Goal: Transaction & Acquisition: Book appointment/travel/reservation

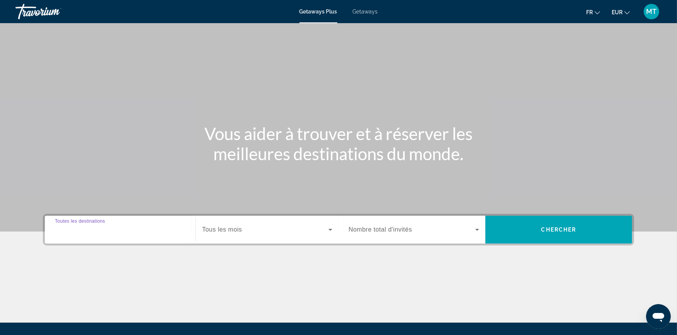
click at [136, 232] on input "Destination Toutes les destinations" at bounding box center [120, 230] width 131 height 9
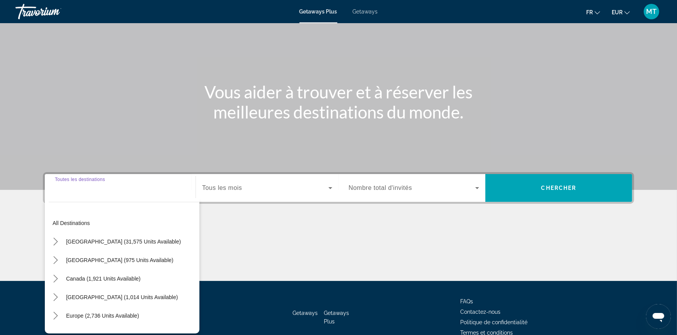
scroll to position [81, 0]
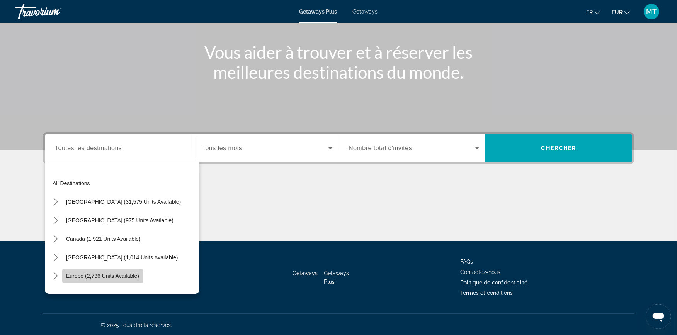
click at [109, 276] on span "Europe (2,736 units available)" at bounding box center [102, 276] width 73 height 6
type input "**********"
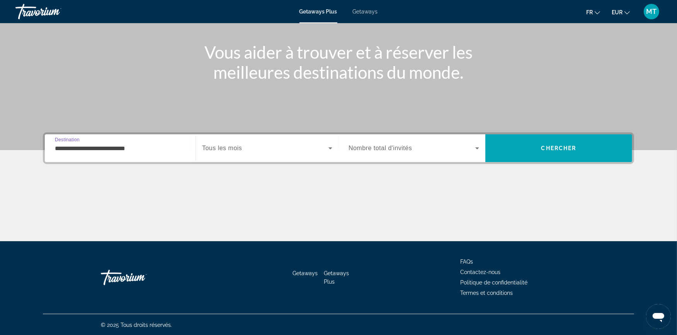
click at [217, 146] on span "Tous les mois" at bounding box center [222, 148] width 40 height 7
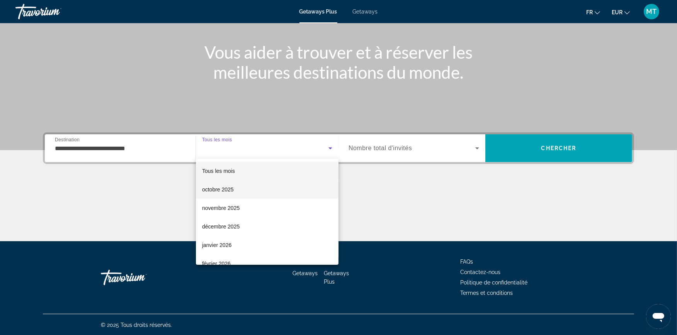
click at [224, 194] on mat-option "octobre 2025" at bounding box center [267, 189] width 142 height 19
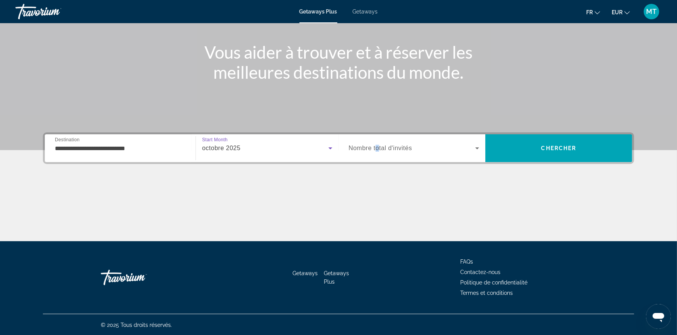
click at [377, 151] on span "Nombre total d'invités" at bounding box center [379, 148] width 63 height 7
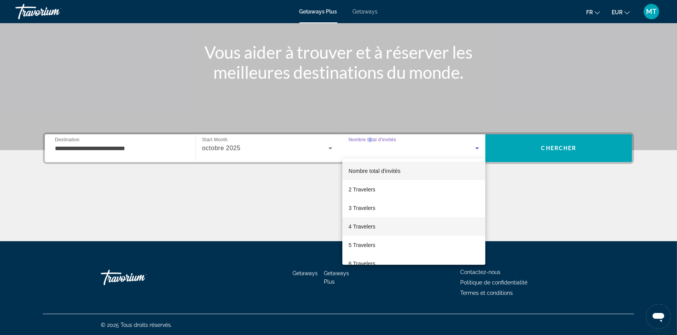
click at [370, 227] on span "4 Travelers" at bounding box center [361, 226] width 27 height 9
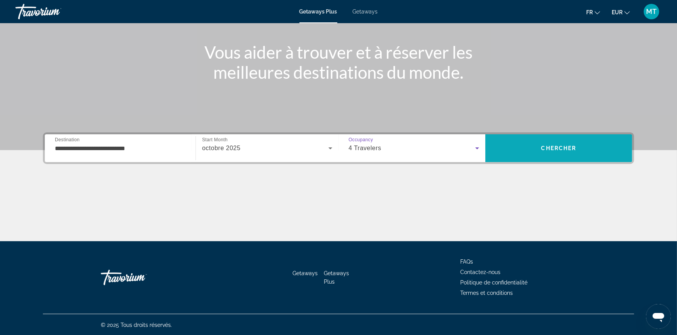
click at [529, 141] on span "Search" at bounding box center [558, 148] width 147 height 19
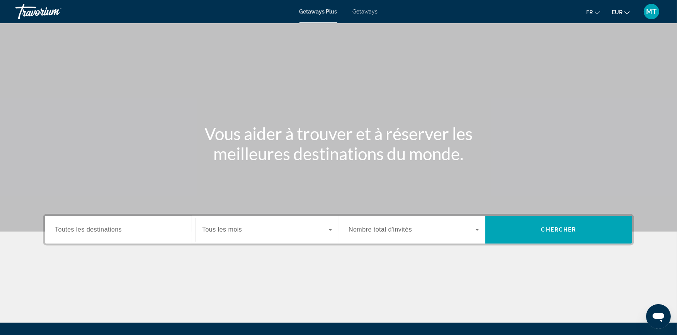
click at [136, 232] on input "Destination Toutes les destinations" at bounding box center [120, 230] width 131 height 9
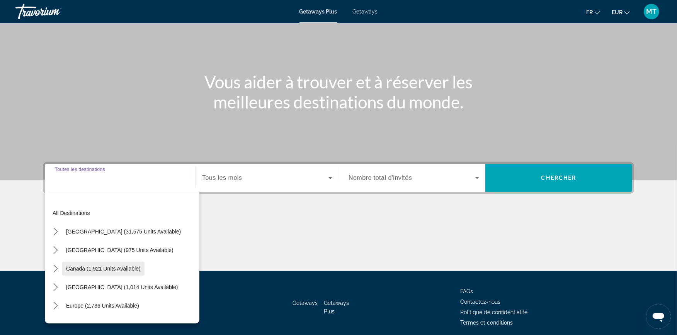
scroll to position [81, 0]
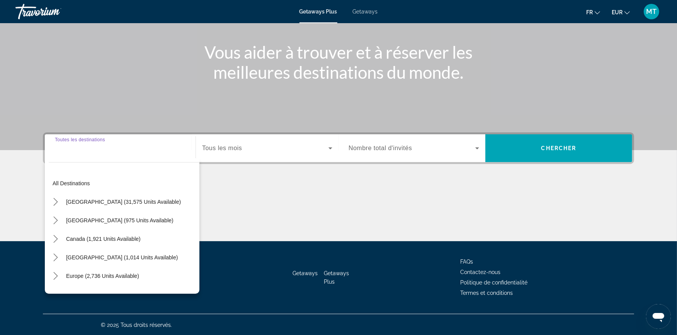
drag, startPoint x: 91, startPoint y: 276, endPoint x: 99, endPoint y: 275, distance: 7.8
click at [93, 276] on span "Europe (2,736 units available)" at bounding box center [102, 276] width 73 height 6
type input "**********"
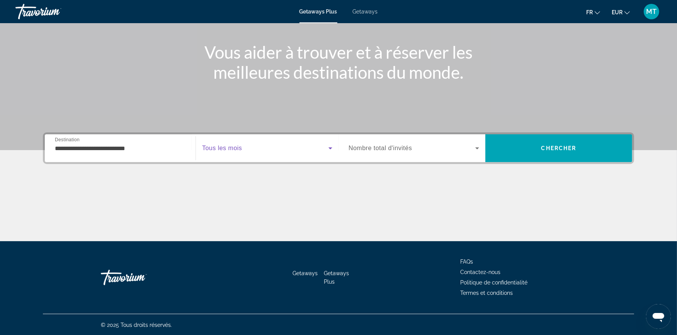
click at [249, 146] on span "Search widget" at bounding box center [265, 148] width 126 height 9
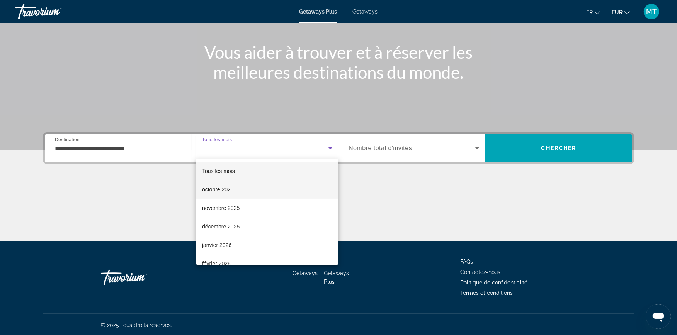
click at [239, 187] on mat-option "octobre 2025" at bounding box center [267, 189] width 142 height 19
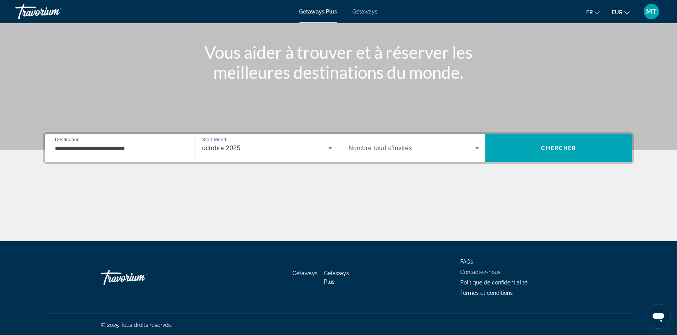
click at [373, 148] on span "Nombre total d'invités" at bounding box center [379, 148] width 63 height 7
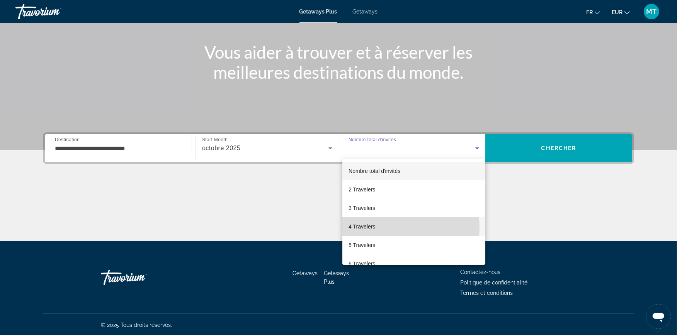
click at [368, 228] on span "4 Travelers" at bounding box center [361, 226] width 27 height 9
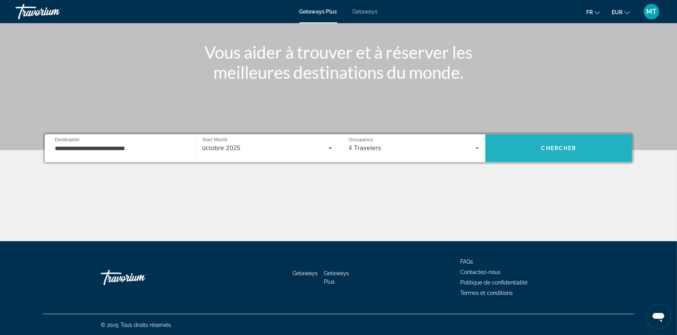
click at [522, 159] on span "Search" at bounding box center [558, 148] width 147 height 28
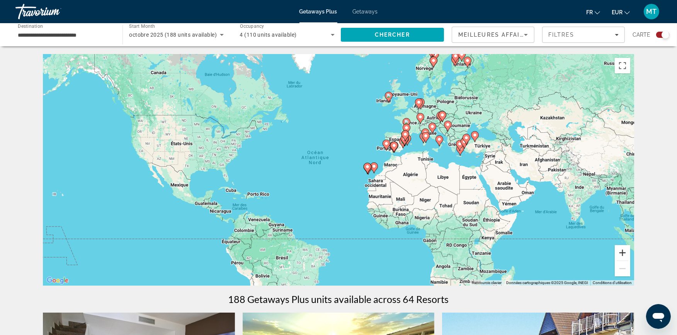
click at [625, 253] on button "Zoom avant" at bounding box center [621, 252] width 15 height 15
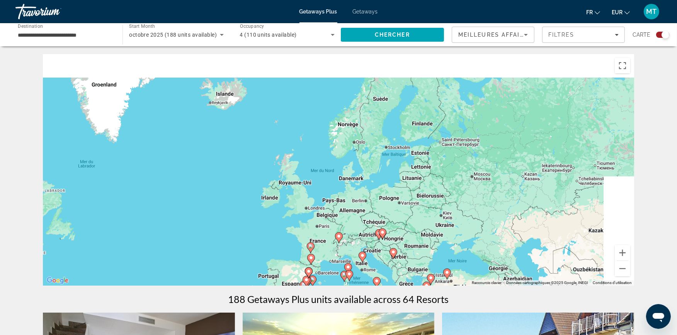
drag, startPoint x: 538, startPoint y: 144, endPoint x: 372, endPoint y: 310, distance: 234.8
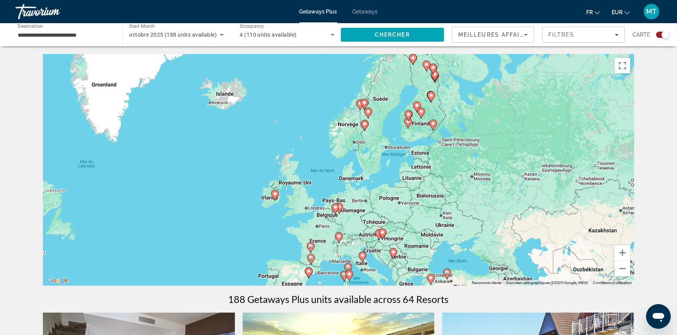
click at [93, 34] on input "**********" at bounding box center [65, 35] width 95 height 9
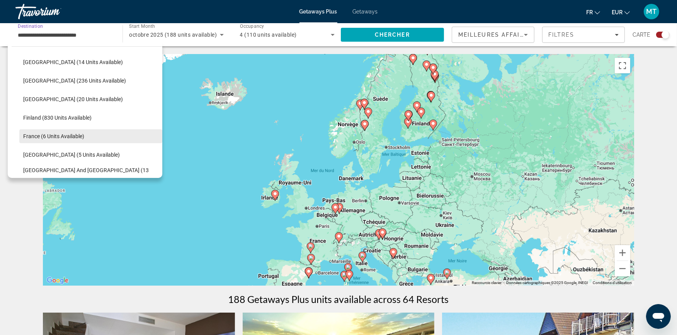
scroll to position [132, 0]
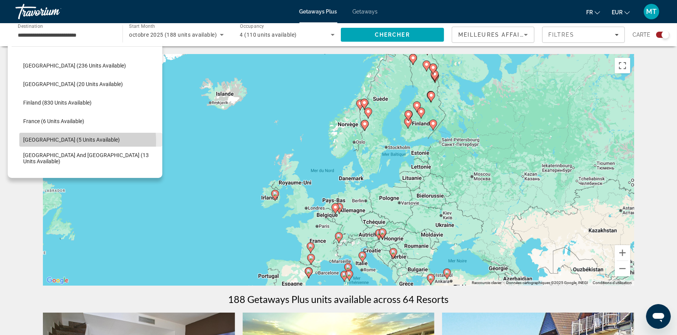
click at [66, 141] on span "Germany (5 units available)" at bounding box center [71, 140] width 97 height 6
type input "**********"
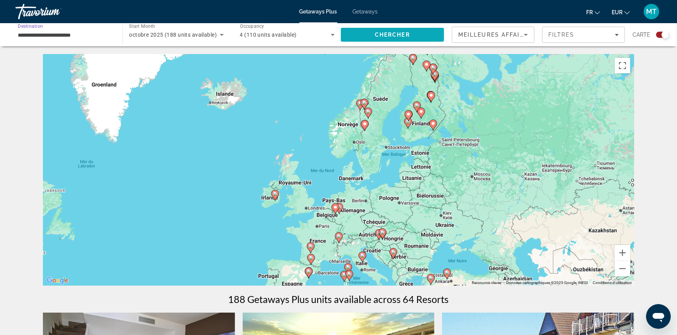
click at [388, 41] on span "Search" at bounding box center [392, 34] width 103 height 19
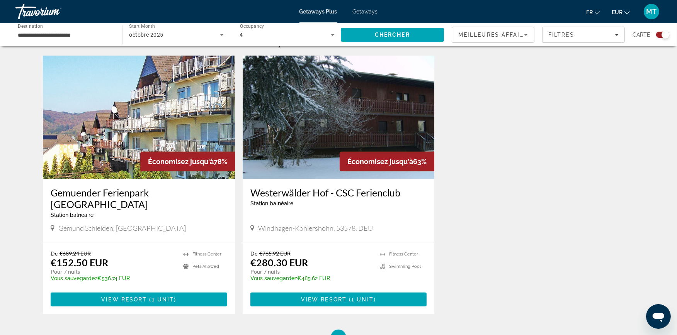
scroll to position [300, 0]
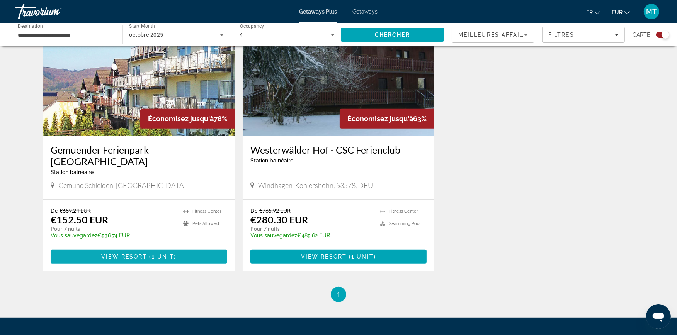
click at [122, 254] on span "View Resort" at bounding box center [124, 257] width 46 height 6
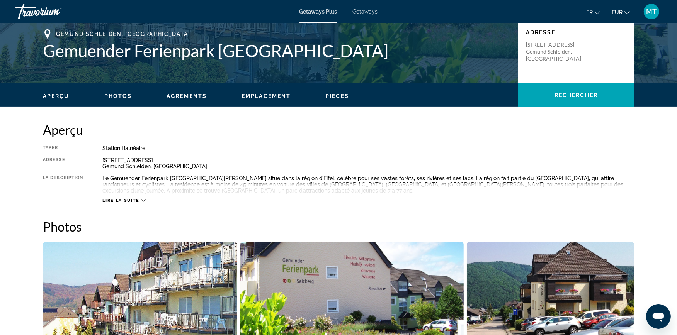
scroll to position [129, 0]
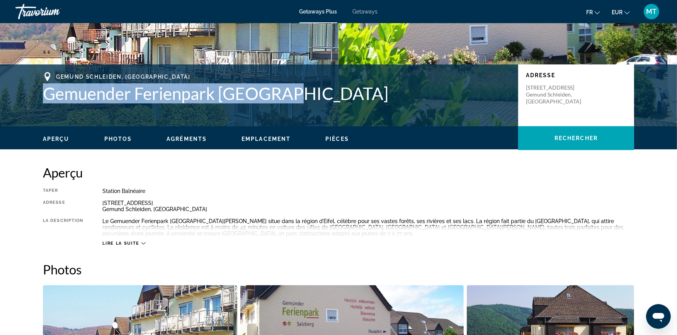
drag, startPoint x: 39, startPoint y: 93, endPoint x: 290, endPoint y: 92, distance: 250.2
click at [290, 92] on div "Gemund Schleiden, Germany Gemuender Ferienpark Salzberg Adresse Haselnussweg 2-…" at bounding box center [338, 95] width 622 height 46
copy h1 "Gemuender Ferienpark Salzberg"
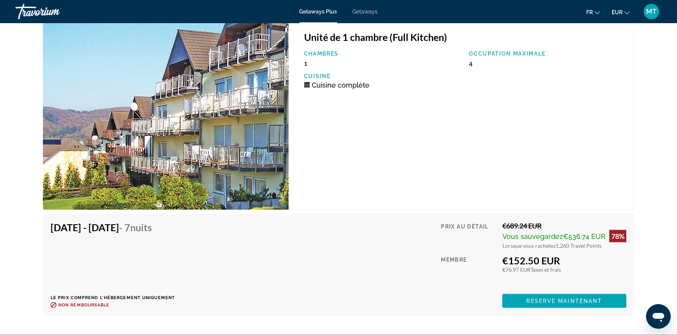
scroll to position [1158, 0]
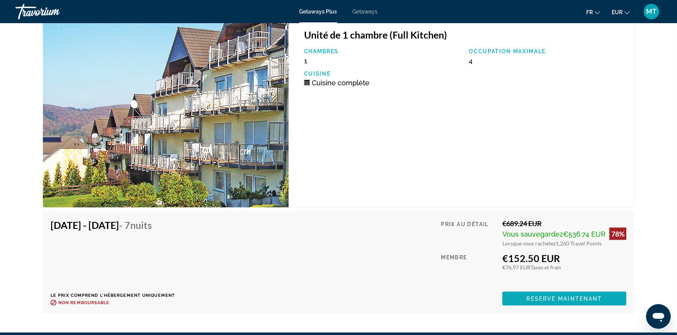
click at [523, 292] on span "Main content" at bounding box center [564, 299] width 124 height 19
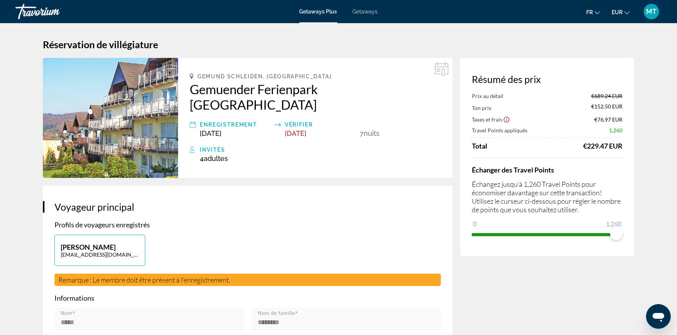
click at [506, 121] on icon "Show Taxes and Fees disclaimer" at bounding box center [507, 120] width 6 height 6
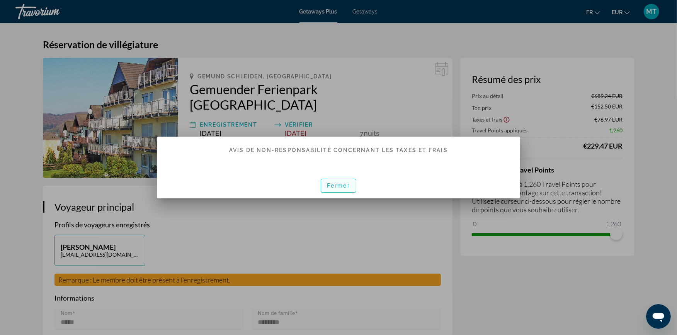
click at [349, 194] on span "button" at bounding box center [338, 185] width 35 height 19
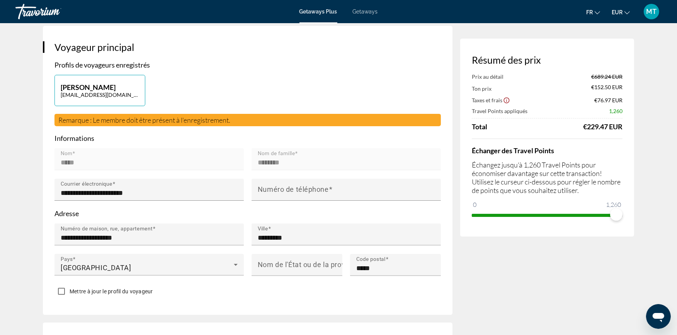
scroll to position [171, 0]
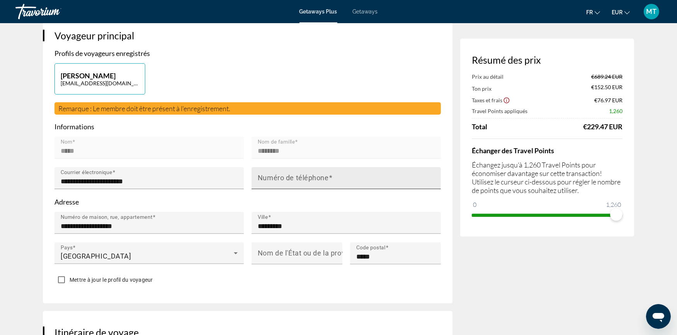
click at [287, 174] on mat-label "Numéro de téléphone" at bounding box center [293, 178] width 71 height 8
click at [287, 177] on input "Numéro de téléphone" at bounding box center [348, 181] width 181 height 9
type input "**********"
click at [315, 191] on form "**********" at bounding box center [247, 205] width 386 height 166
drag, startPoint x: 172, startPoint y: 273, endPoint x: 138, endPoint y: 265, distance: 34.7
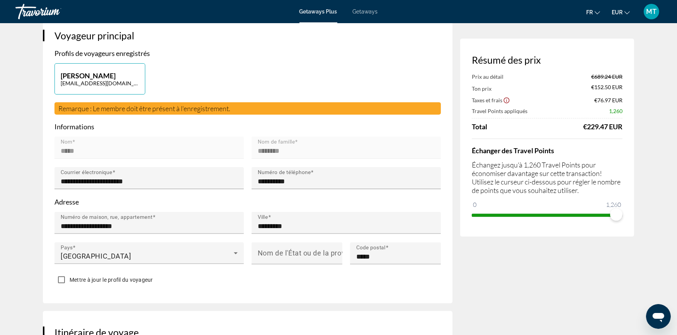
click at [171, 273] on div "**********" at bounding box center [247, 158] width 409 height 289
click at [77, 277] on span "Mettre à jour le profil du voyageur" at bounding box center [111, 280] width 83 height 6
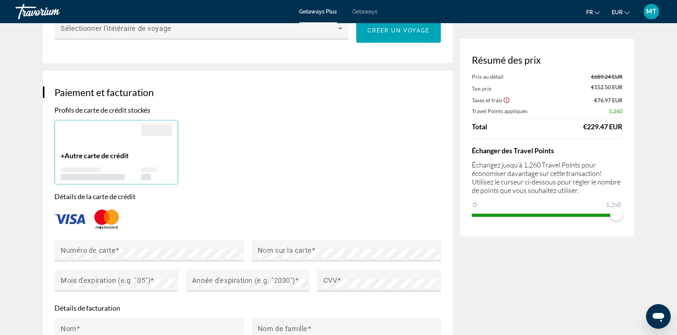
scroll to position [515, 0]
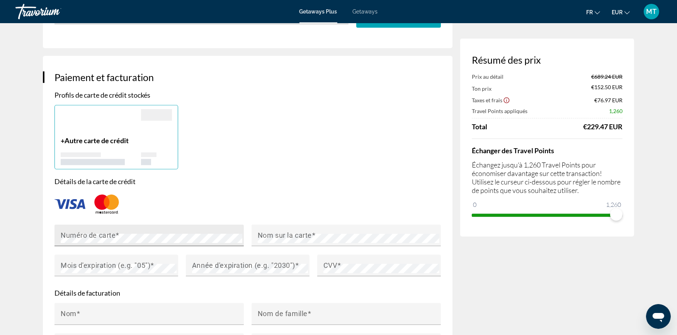
click at [112, 231] on mat-label "Numéro de carte" at bounding box center [88, 235] width 55 height 8
click at [327, 225] on div "Nom sur la carte" at bounding box center [348, 236] width 181 height 22
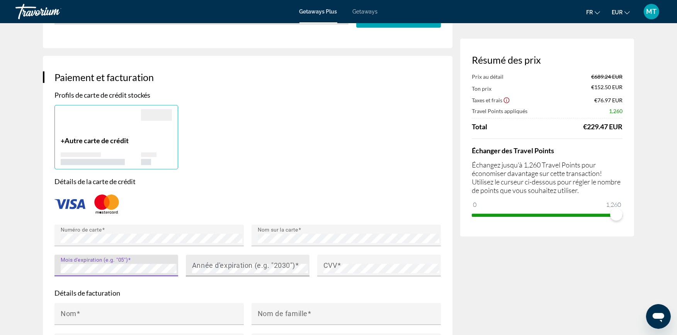
click at [232, 261] on mat-label "Année d'expiration (e.g. "2030")" at bounding box center [243, 265] width 103 height 8
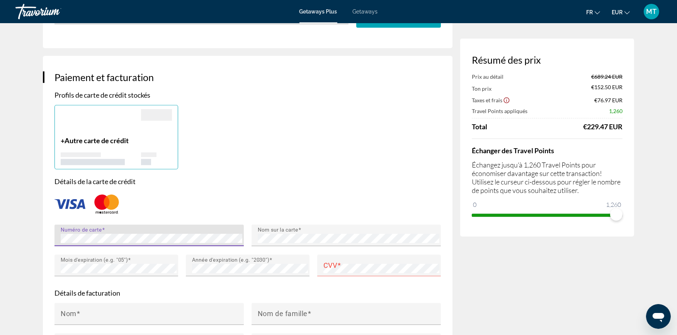
type input "*****"
type input "********"
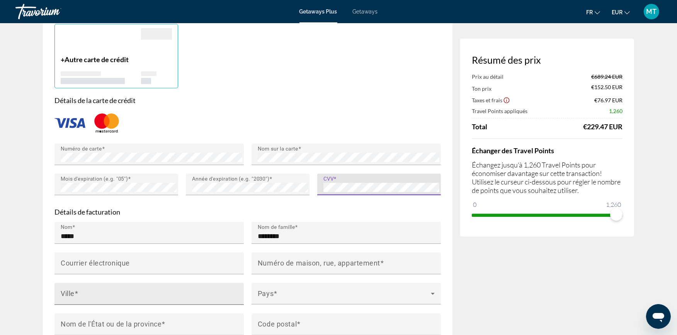
scroll to position [600, 0]
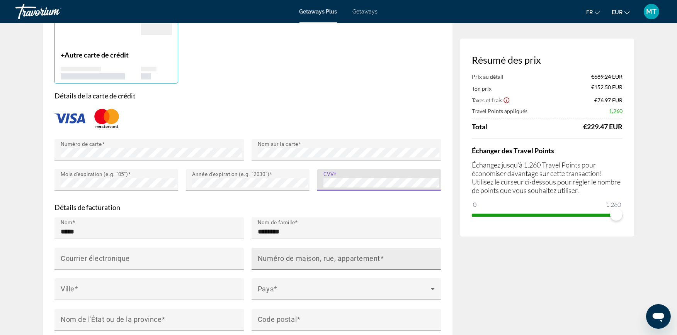
click at [282, 254] on mat-label "Numéro de maison, rue, appartement" at bounding box center [319, 258] width 122 height 8
click at [282, 258] on input "Numéro de maison, rue, appartement" at bounding box center [348, 262] width 181 height 9
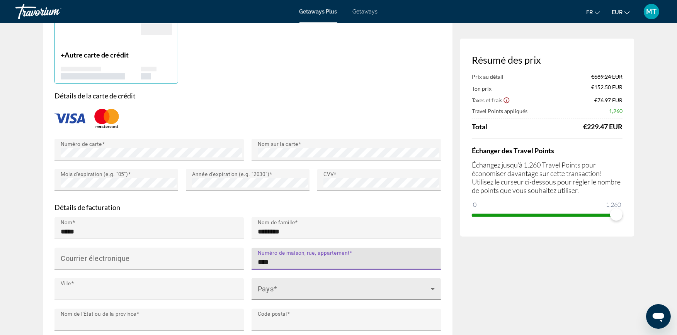
type input "**********"
type input "*********"
type input "******"
type input "*****"
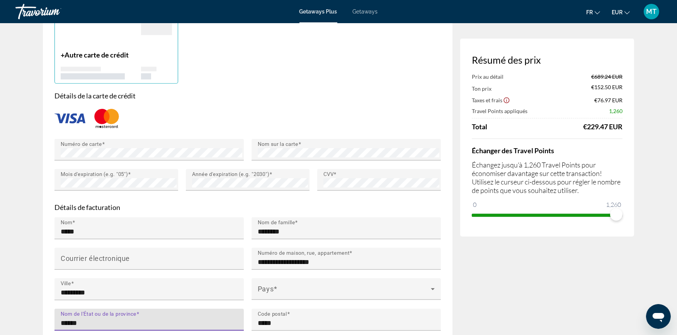
click at [178, 319] on input "******" at bounding box center [151, 323] width 181 height 9
drag, startPoint x: 178, startPoint y: 308, endPoint x: 28, endPoint y: 287, distance: 151.4
click at [28, 287] on div "**********" at bounding box center [338, 200] width 622 height 1555
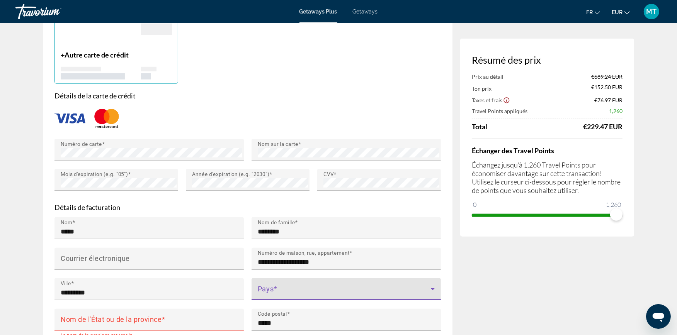
click at [334, 288] on span "Main content" at bounding box center [344, 292] width 173 height 9
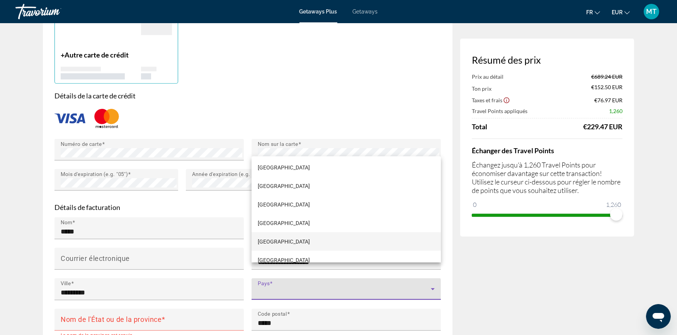
scroll to position [1373, 0]
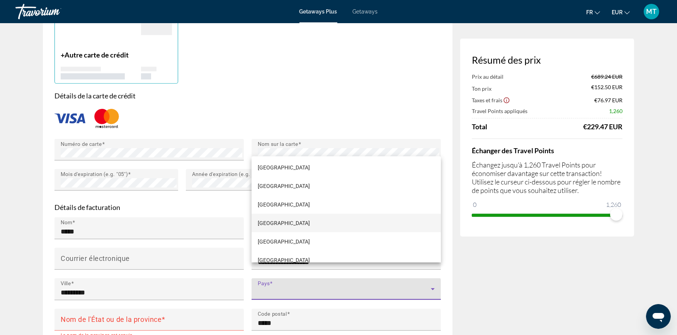
click at [274, 221] on mat-option "France" at bounding box center [345, 223] width 189 height 19
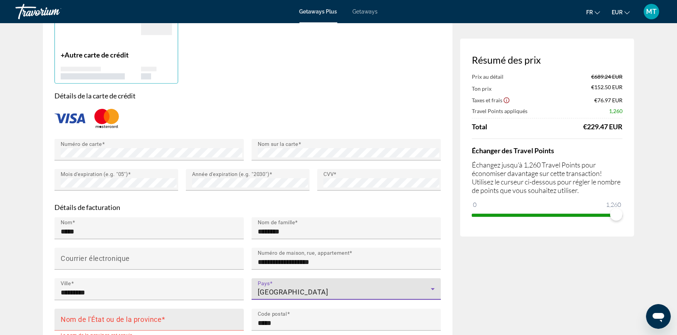
click at [187, 319] on input "Nom de l'État ou de la province" at bounding box center [151, 323] width 181 height 9
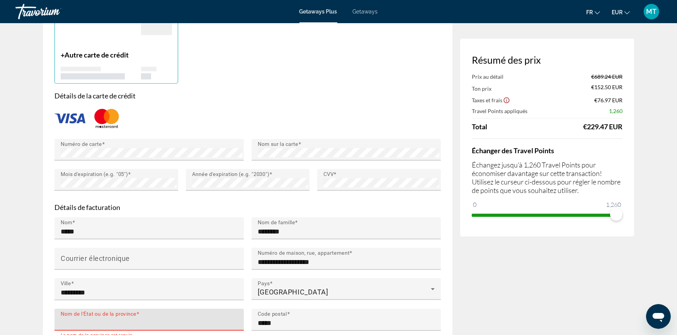
click at [186, 319] on input "Nom de l'État ou de la province" at bounding box center [151, 323] width 181 height 9
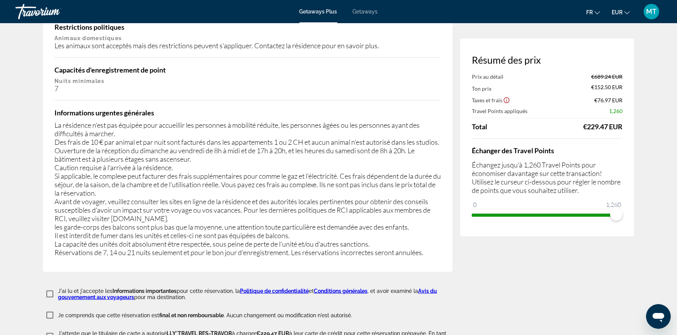
scroll to position [1201, 0]
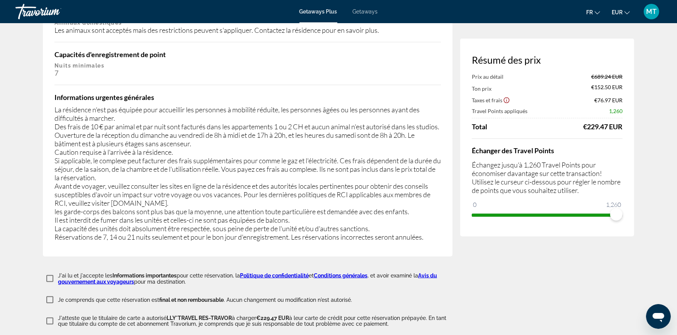
type input "**********"
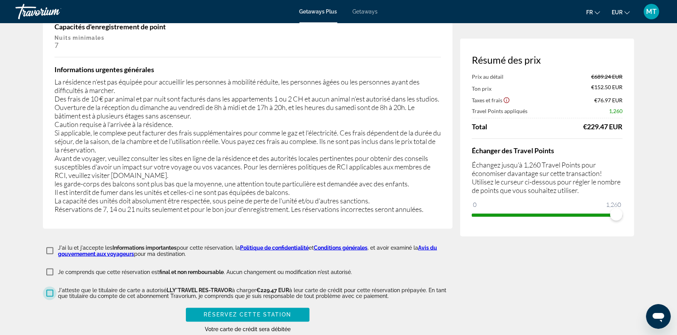
scroll to position [1244, 0]
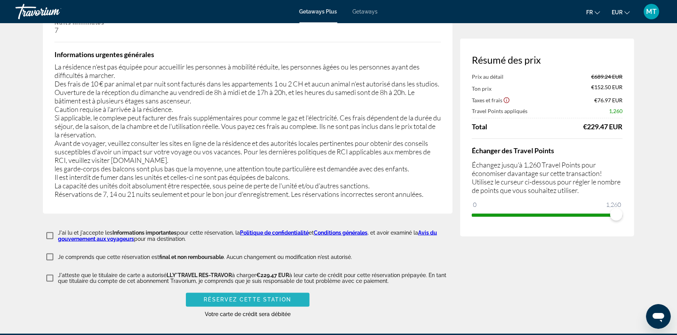
click at [233, 297] on span "Réservez cette station" at bounding box center [248, 300] width 88 height 6
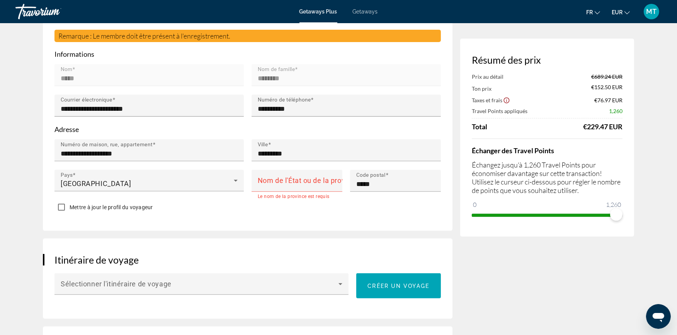
click at [276, 192] on mat-error "Le nom de la province est requis" at bounding box center [297, 196] width 78 height 8
click at [278, 177] on mat-label "Nom de l'État ou de la province" at bounding box center [308, 181] width 101 height 8
click at [278, 180] on input "Nom de l'État ou de la province" at bounding box center [299, 184] width 83 height 9
type input "******"
click at [267, 239] on div "Itinéraire de voyage Sélectionner l'itinéraire de voyage Créer un voyage" at bounding box center [247, 279] width 409 height 80
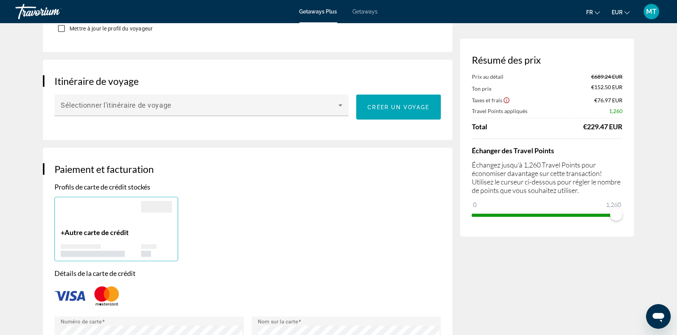
scroll to position [416, 0]
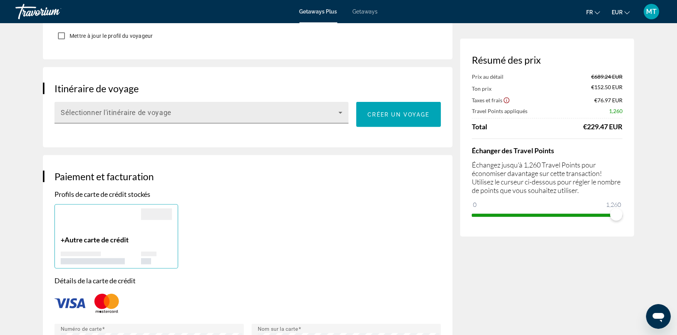
click at [161, 109] on span "Sélectionner l'itinéraire de voyage" at bounding box center [116, 113] width 111 height 8
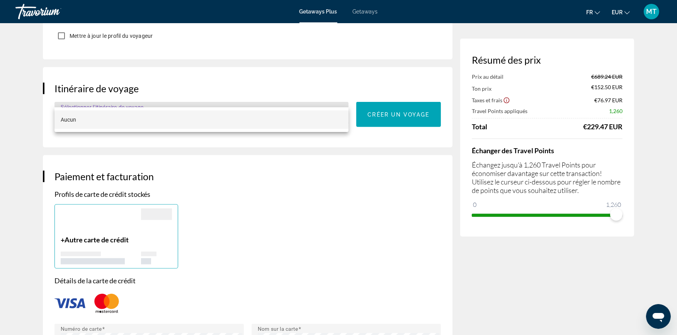
click at [405, 100] on div at bounding box center [338, 167] width 677 height 335
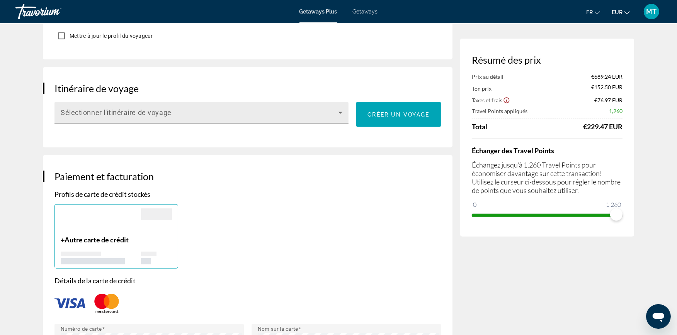
click at [178, 111] on span "Main content" at bounding box center [200, 115] width 278 height 9
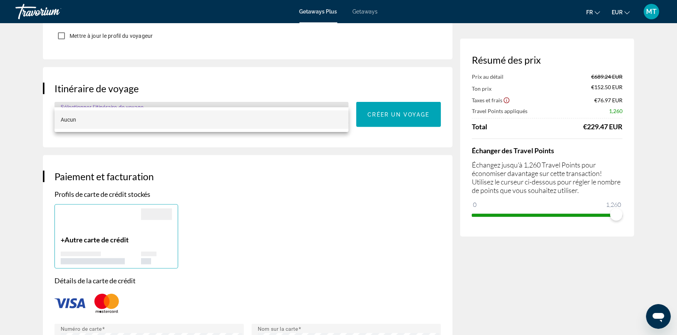
click at [388, 97] on div at bounding box center [338, 167] width 677 height 335
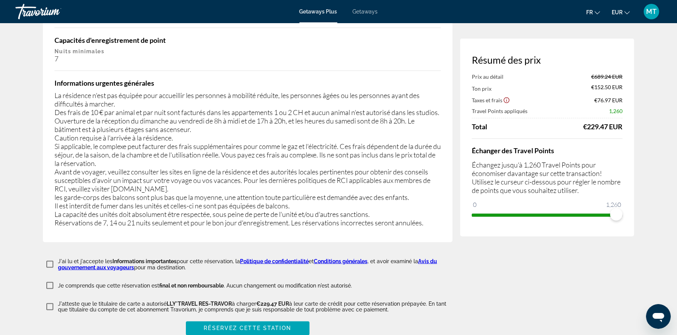
scroll to position [1231, 0]
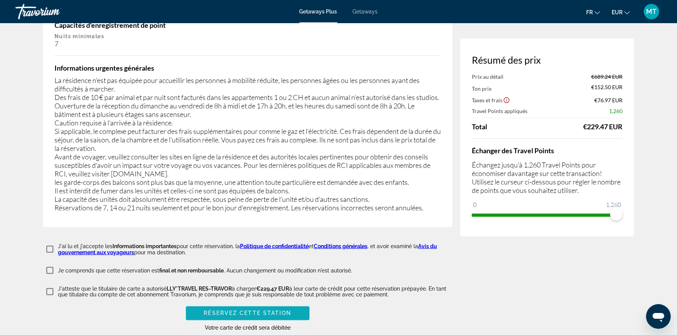
click at [263, 310] on span "Réservez cette station" at bounding box center [248, 313] width 88 height 6
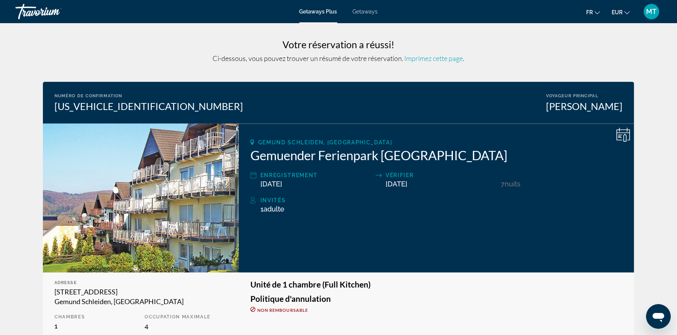
click at [418, 60] on span "Imprimez cette page" at bounding box center [433, 58] width 59 height 8
click at [230, 49] on h3 "Votre réservation a réussi!" at bounding box center [338, 45] width 591 height 12
click at [622, 137] on icon "Main content" at bounding box center [623, 135] width 14 height 14
click at [650, 10] on span "MT" at bounding box center [651, 12] width 10 height 8
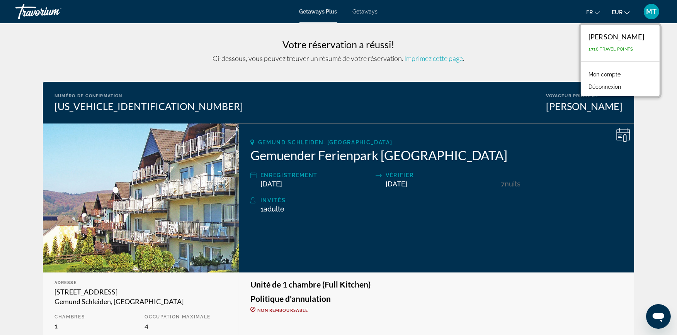
click at [624, 76] on link "Mon compte" at bounding box center [604, 75] width 40 height 10
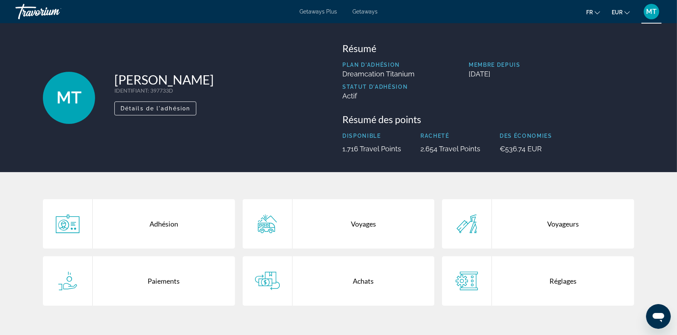
click at [373, 239] on div "Voyages" at bounding box center [363, 223] width 142 height 49
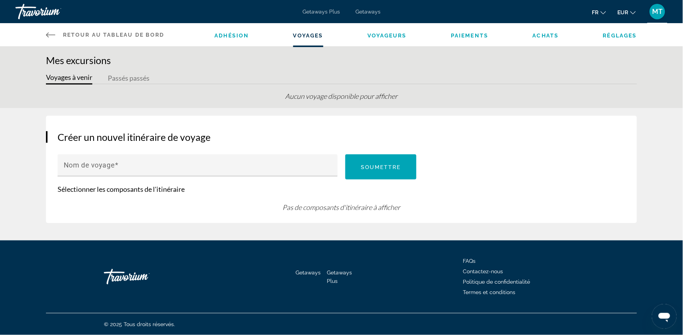
click at [223, 34] on span "Adhésion" at bounding box center [232, 35] width 34 height 6
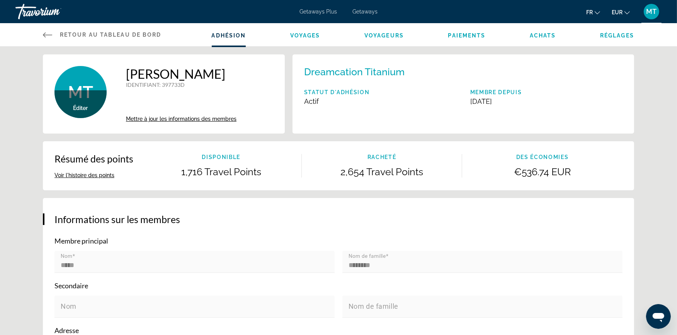
scroll to position [43, 0]
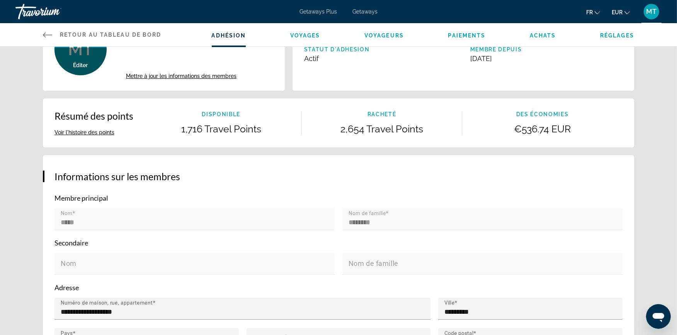
click at [84, 134] on button "Voir l'histoire des points" at bounding box center [84, 132] width 60 height 7
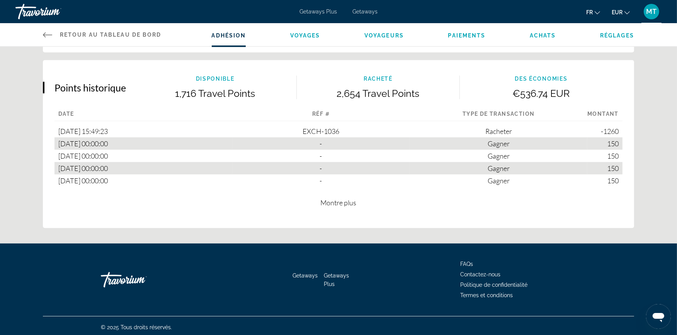
scroll to position [444, 0]
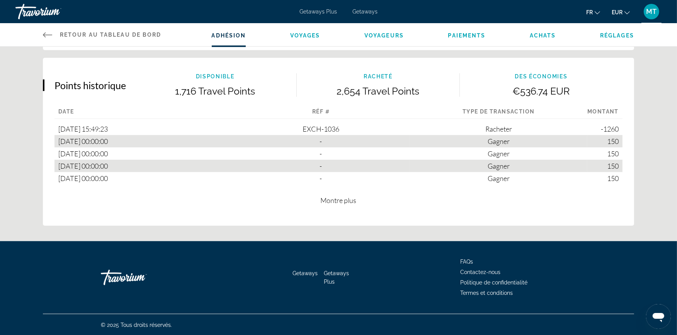
click at [355, 203] on span "Montre plus" at bounding box center [339, 200] width 36 height 8
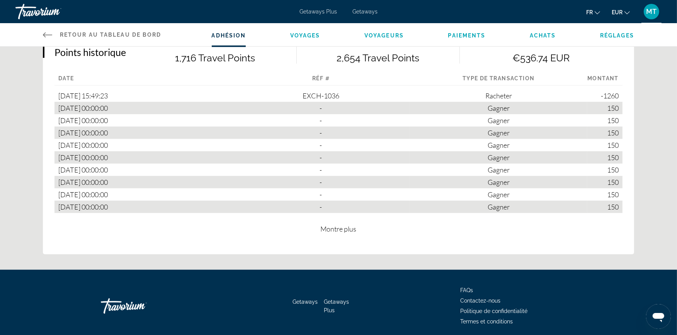
scroll to position [487, 0]
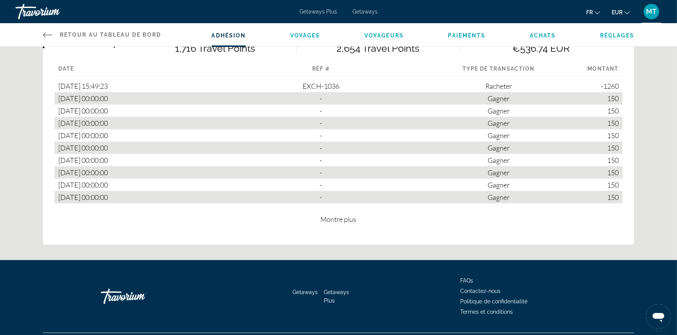
click at [348, 229] on div "Points historique Disponible 1,716 Travel Points Racheté 2,654 Travel Points De…" at bounding box center [338, 130] width 591 height 230
click at [348, 220] on span "Montre plus" at bounding box center [339, 219] width 36 height 8
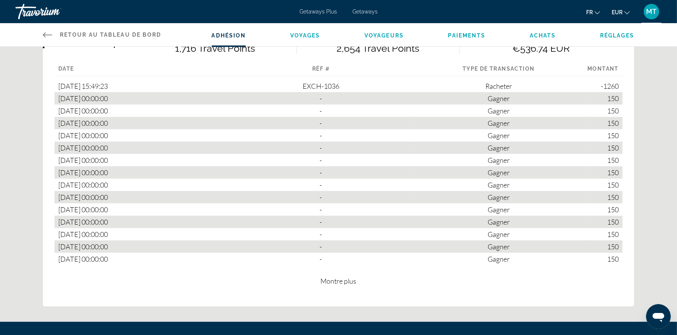
click at [337, 283] on span "Montre plus" at bounding box center [339, 281] width 36 height 8
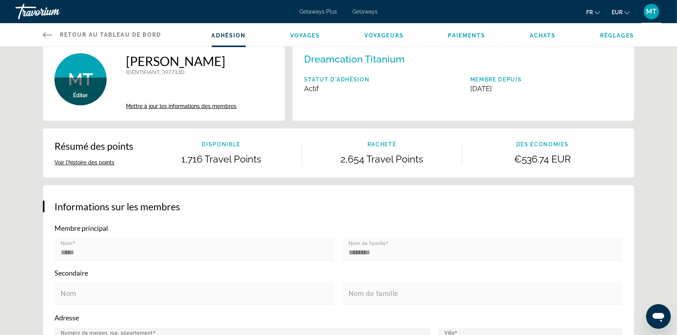
scroll to position [0, 0]
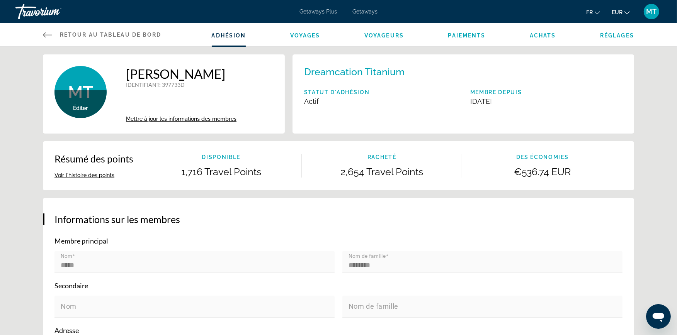
click at [543, 35] on span "Achats" at bounding box center [542, 35] width 26 height 6
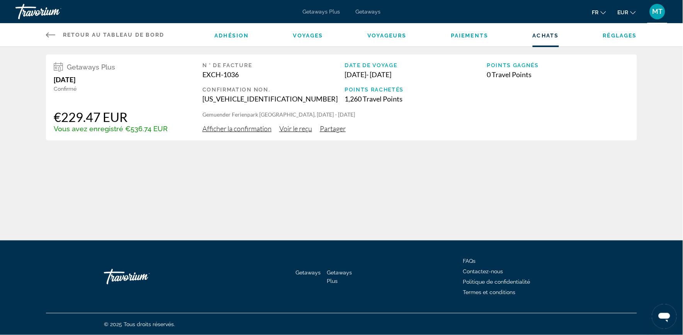
click at [249, 126] on span "Afficher la confirmation" at bounding box center [236, 128] width 69 height 8
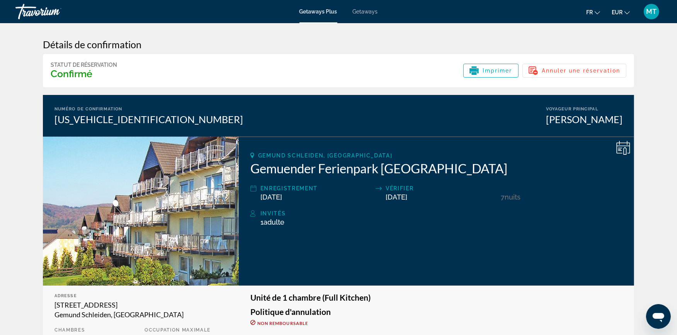
drag, startPoint x: 499, startPoint y: 75, endPoint x: 93, endPoint y: 284, distance: 455.8
click at [499, 75] on div "Imprimer" at bounding box center [490, 70] width 43 height 9
click at [254, 77] on div "Statut de réservation Confirmé Imprimer Annuler une réservation" at bounding box center [338, 70] width 591 height 33
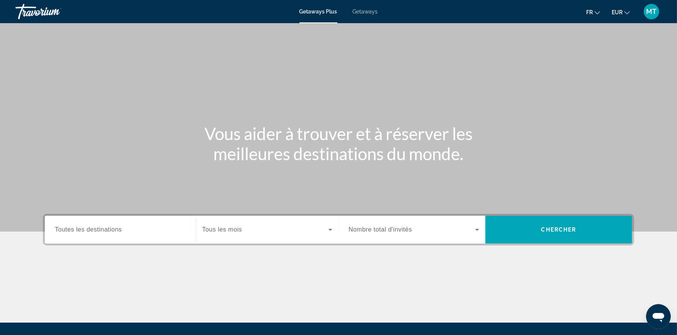
click at [653, 12] on span "MT" at bounding box center [651, 12] width 10 height 8
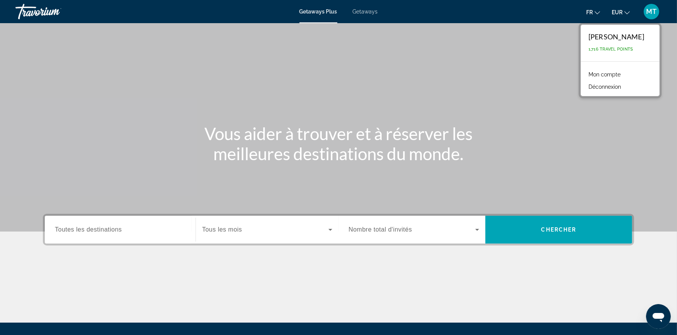
click at [620, 75] on link "Mon compte" at bounding box center [604, 75] width 40 height 10
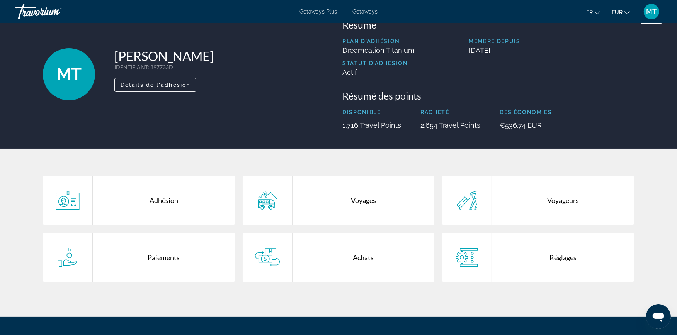
scroll to position [43, 0]
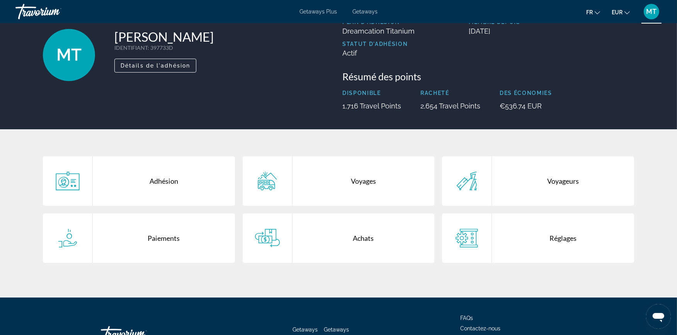
click at [320, 242] on div "Achats" at bounding box center [363, 238] width 142 height 49
